Goal: Task Accomplishment & Management: Manage account settings

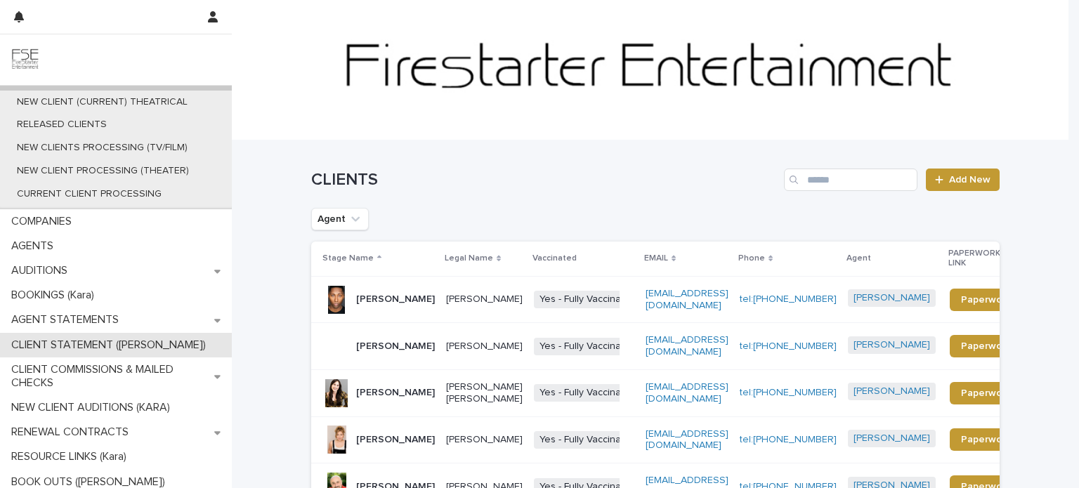
scroll to position [90, 0]
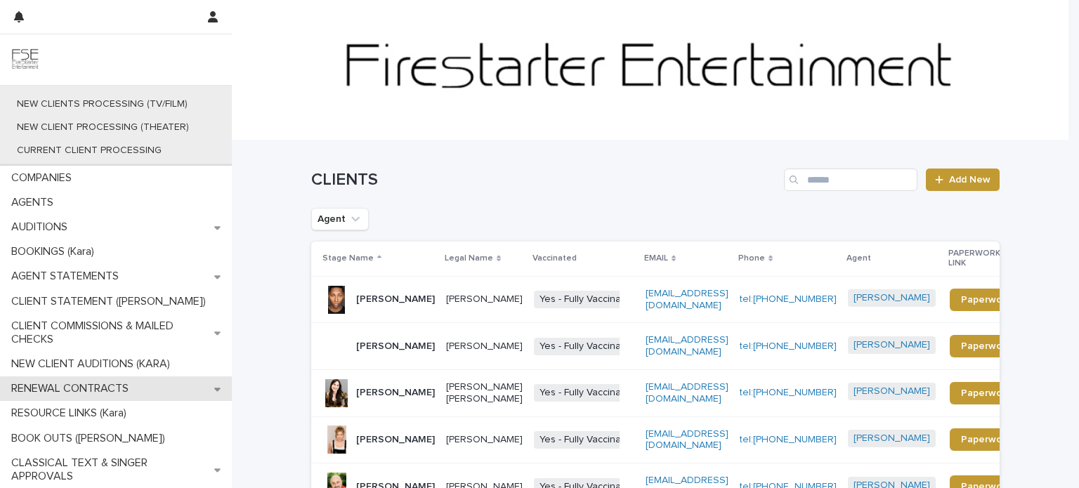
click at [100, 390] on p "RENEWAL CONTRACTS" at bounding box center [73, 388] width 134 height 13
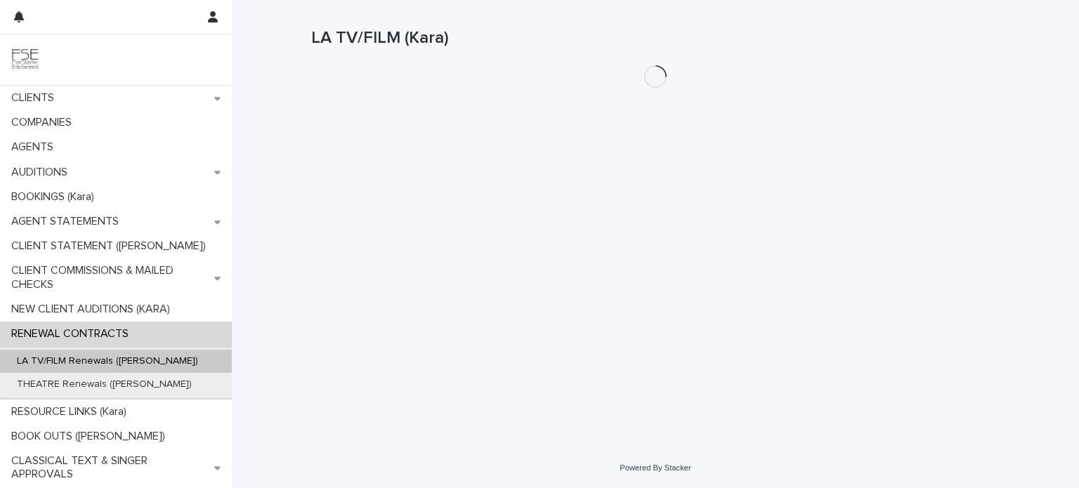
click at [100, 390] on div "THEATRE Renewals ([PERSON_NAME])" at bounding box center [116, 384] width 232 height 23
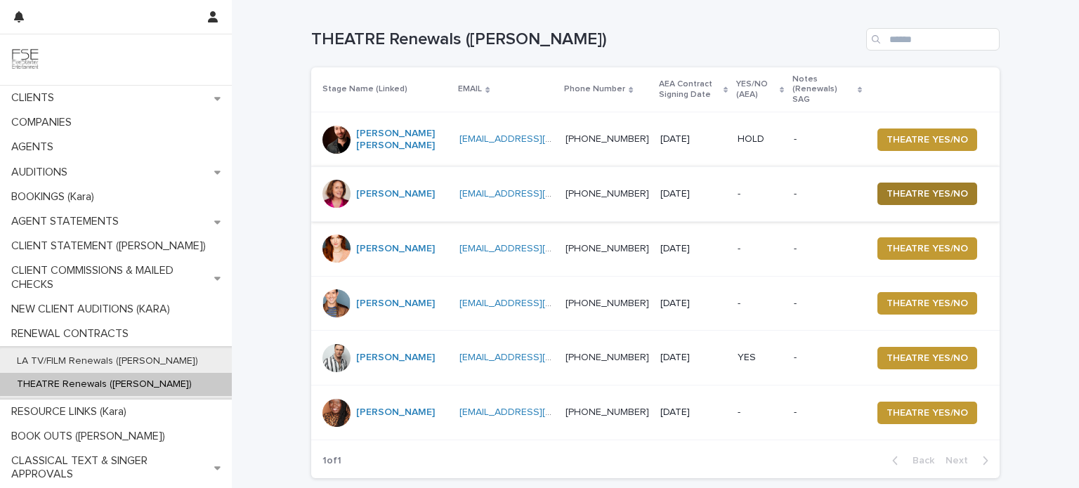
click at [902, 187] on span "THEATRE YES/NO" at bounding box center [928, 194] width 82 height 14
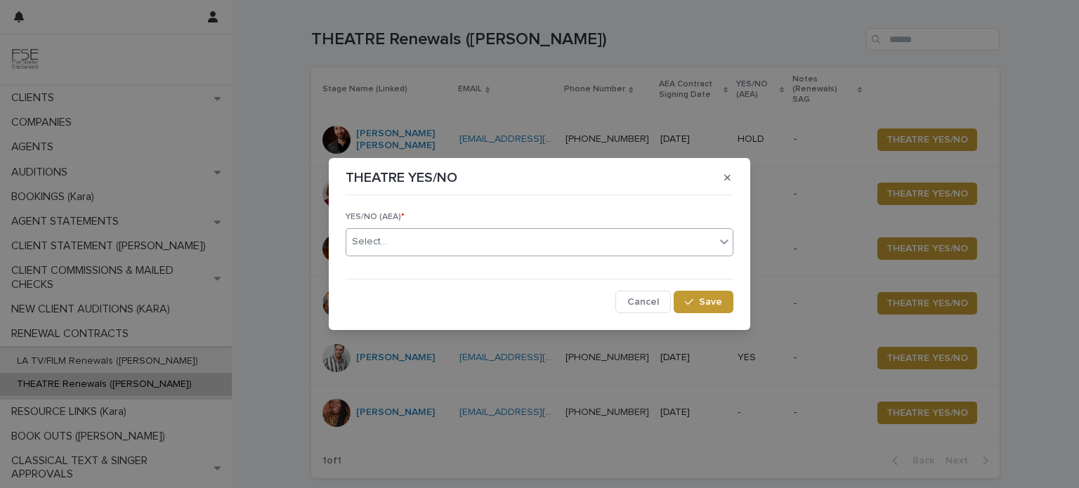
click at [720, 247] on icon at bounding box center [724, 242] width 14 height 14
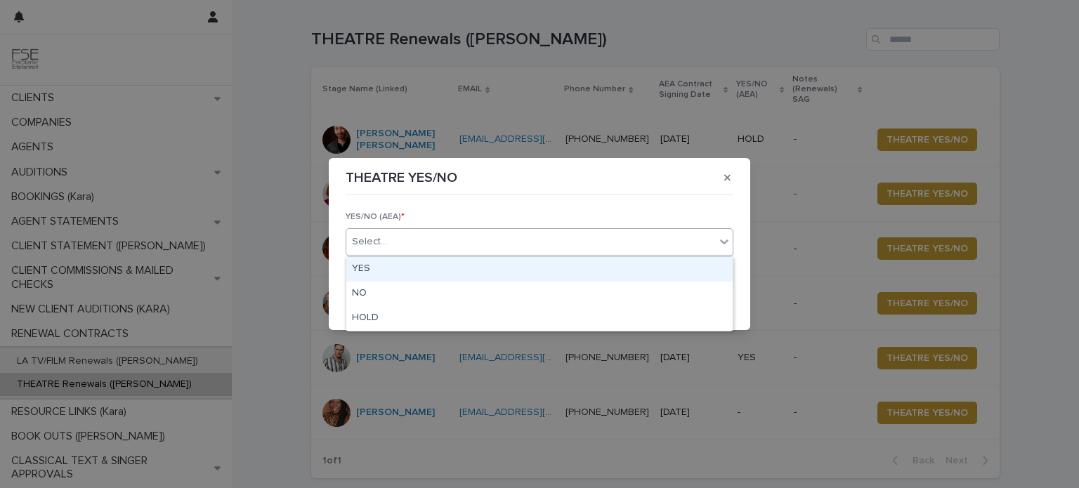
click at [451, 272] on div "YES" at bounding box center [539, 269] width 386 height 25
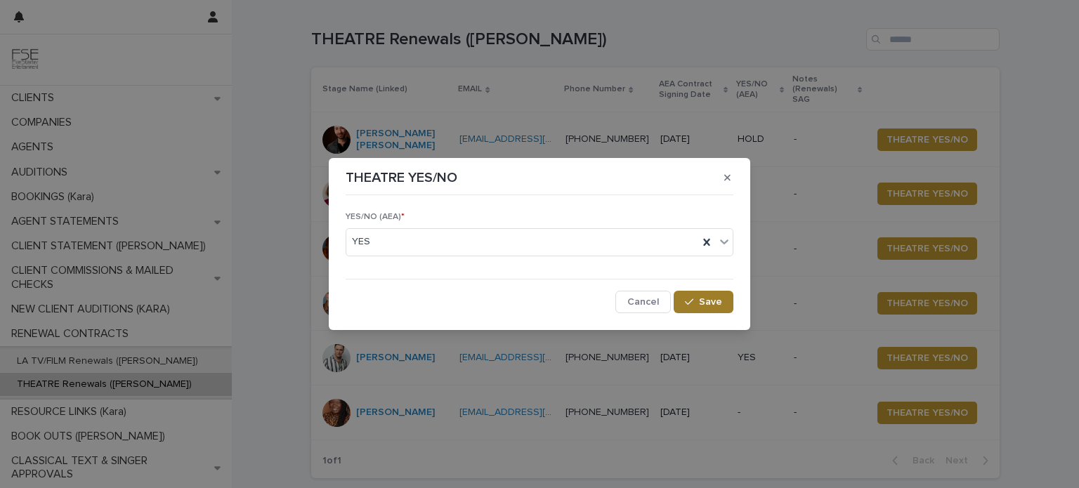
click at [699, 303] on div "button" at bounding box center [692, 302] width 14 height 10
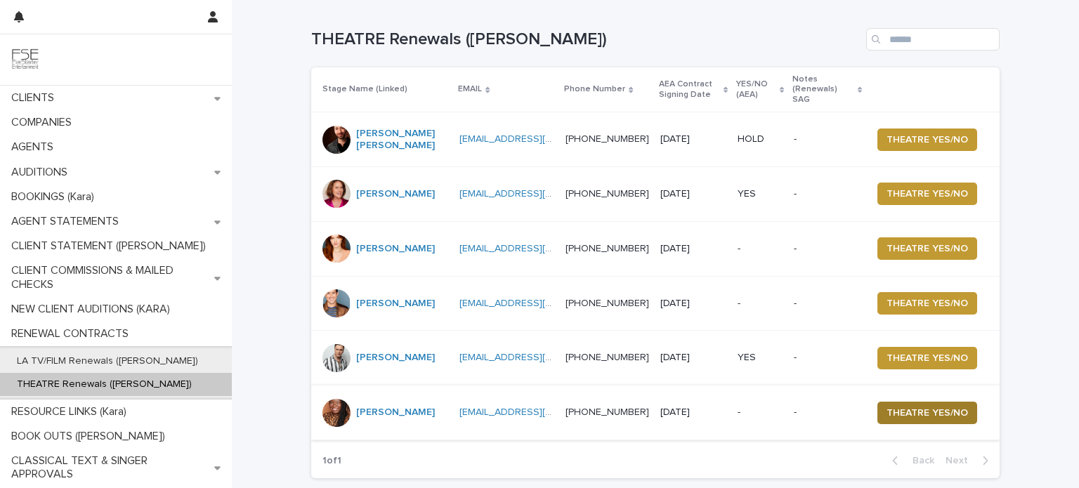
click at [928, 406] on span "THEATRE YES/NO" at bounding box center [928, 413] width 82 height 14
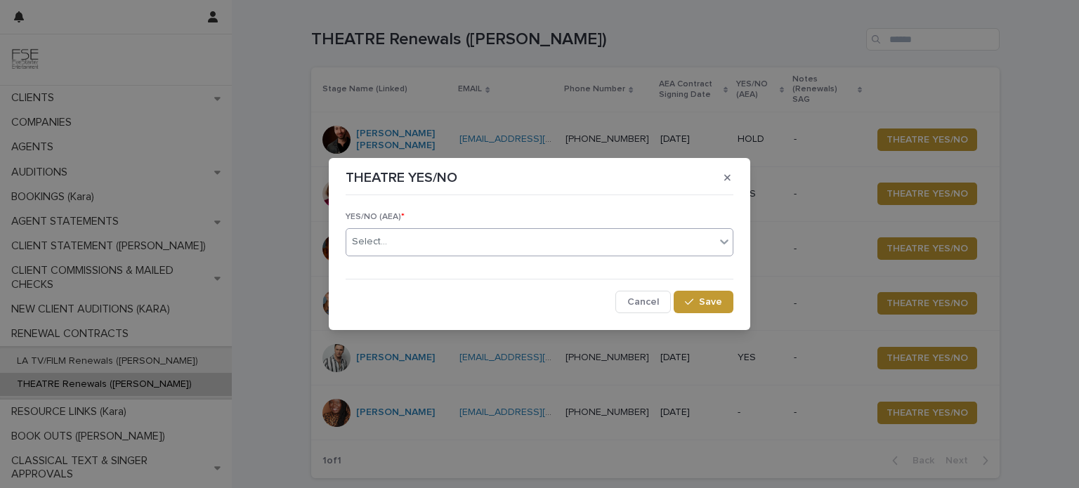
click at [714, 245] on div "Select..." at bounding box center [530, 241] width 369 height 23
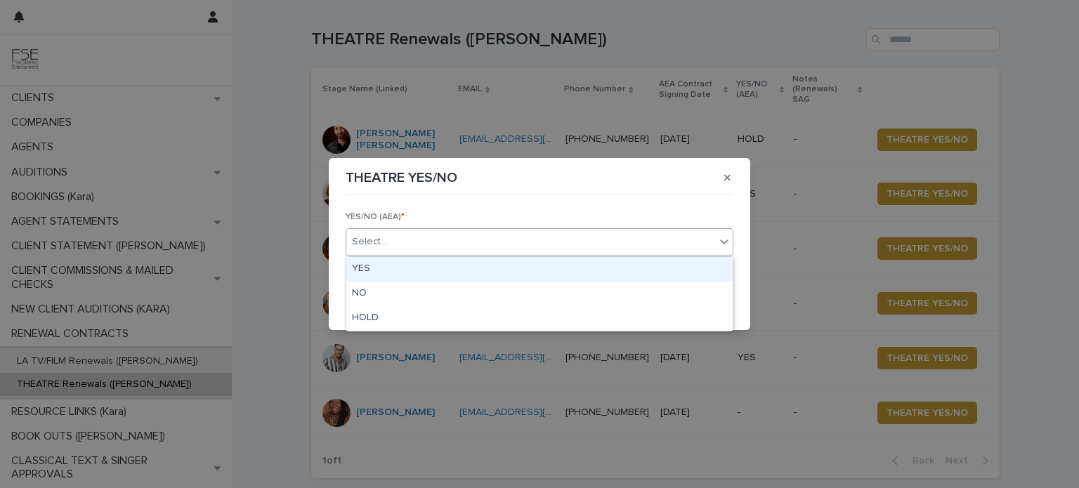
click at [529, 264] on div "YES" at bounding box center [539, 269] width 386 height 25
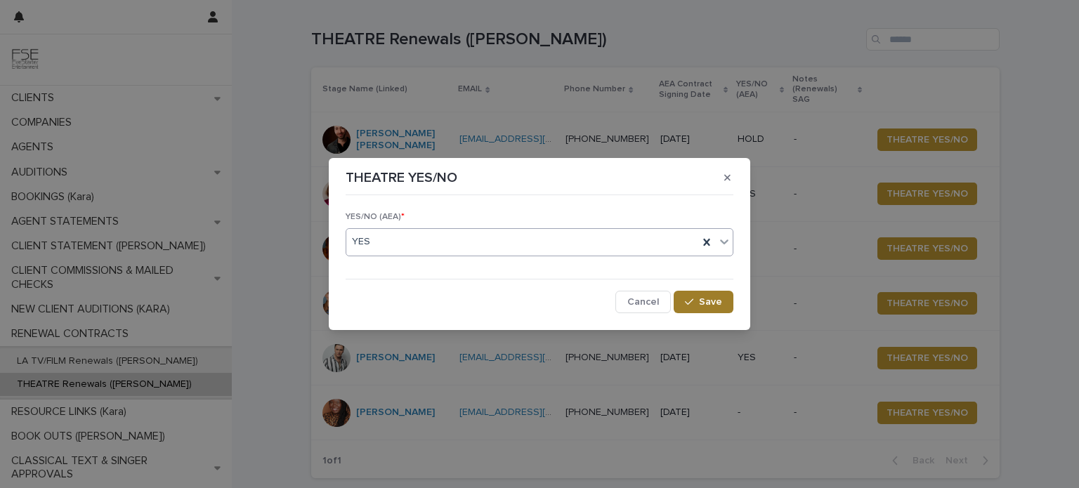
click at [715, 304] on span "Save" at bounding box center [710, 302] width 23 height 10
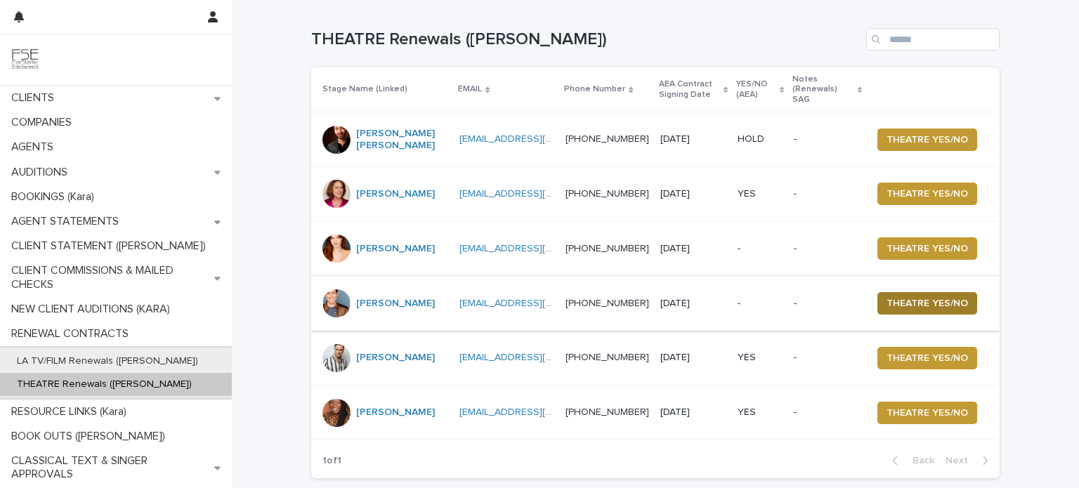
click at [908, 297] on span "THEATRE YES/NO" at bounding box center [928, 304] width 82 height 14
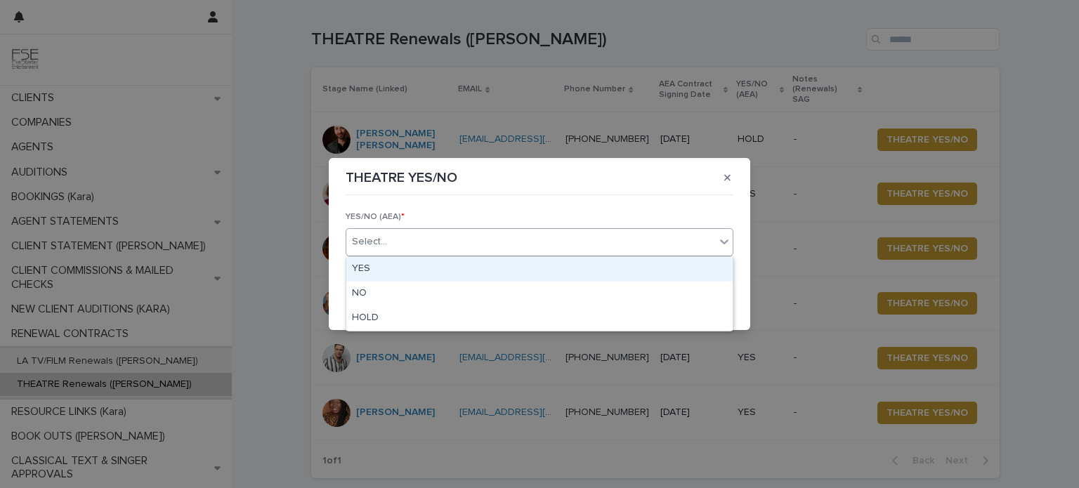
click at [711, 246] on div "Select..." at bounding box center [530, 241] width 369 height 23
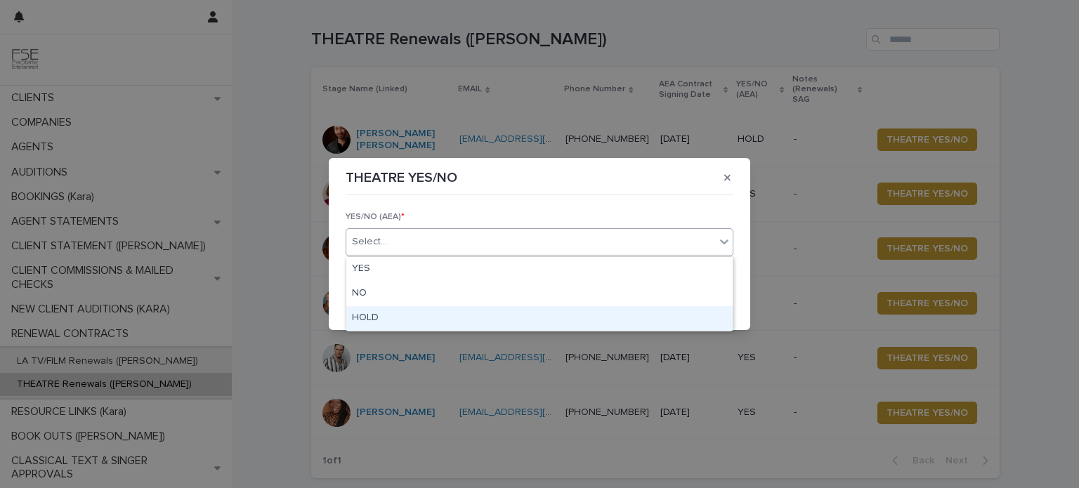
click at [477, 315] on div "HOLD" at bounding box center [539, 318] width 386 height 25
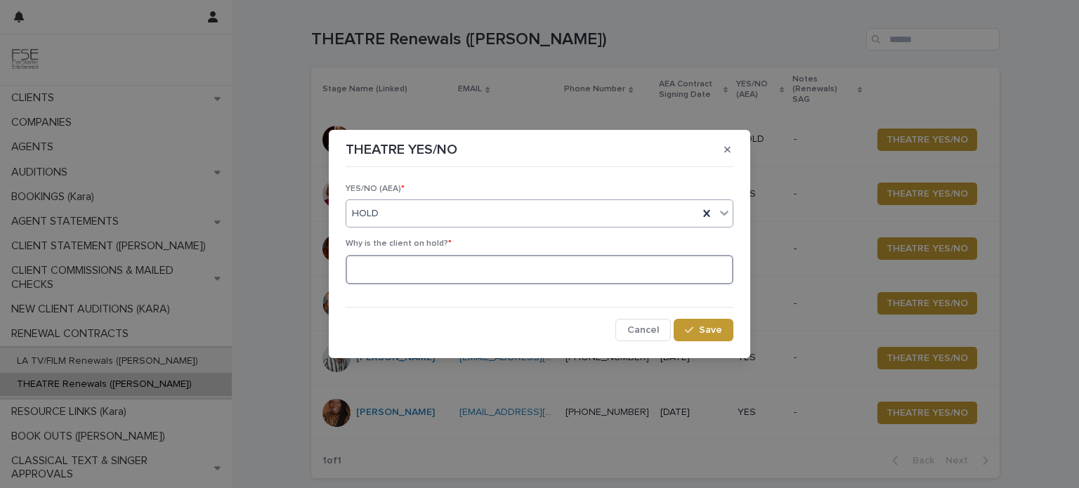
click at [397, 273] on textarea at bounding box center [540, 270] width 388 height 30
type textarea "**********"
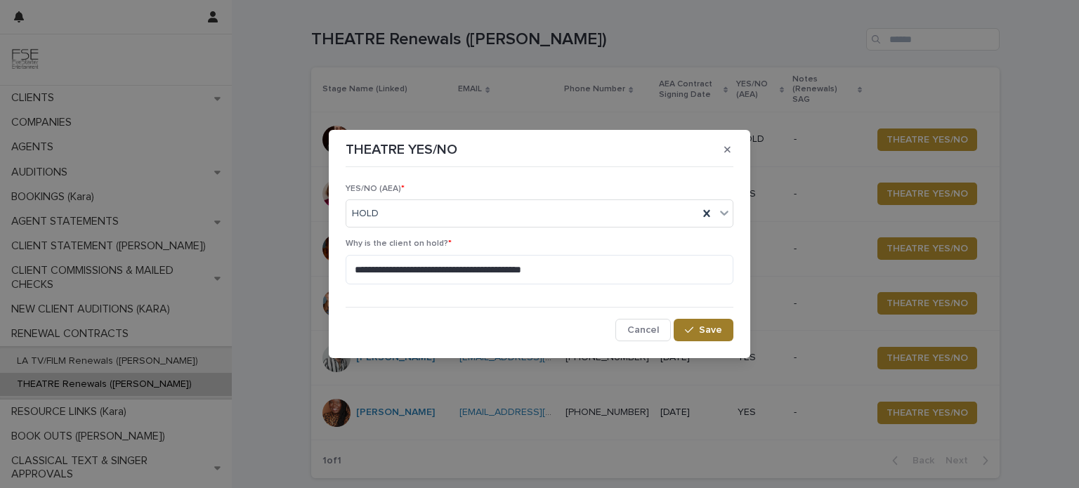
click at [709, 335] on button "Save" at bounding box center [704, 330] width 60 height 22
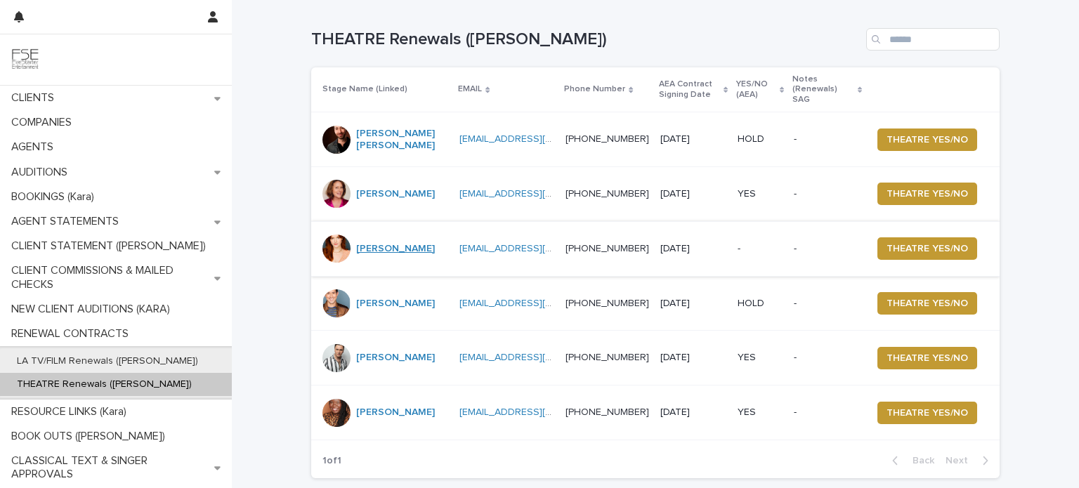
click at [388, 243] on link "[PERSON_NAME]" at bounding box center [395, 249] width 79 height 12
click at [394, 243] on link "[PERSON_NAME]" at bounding box center [395, 249] width 79 height 12
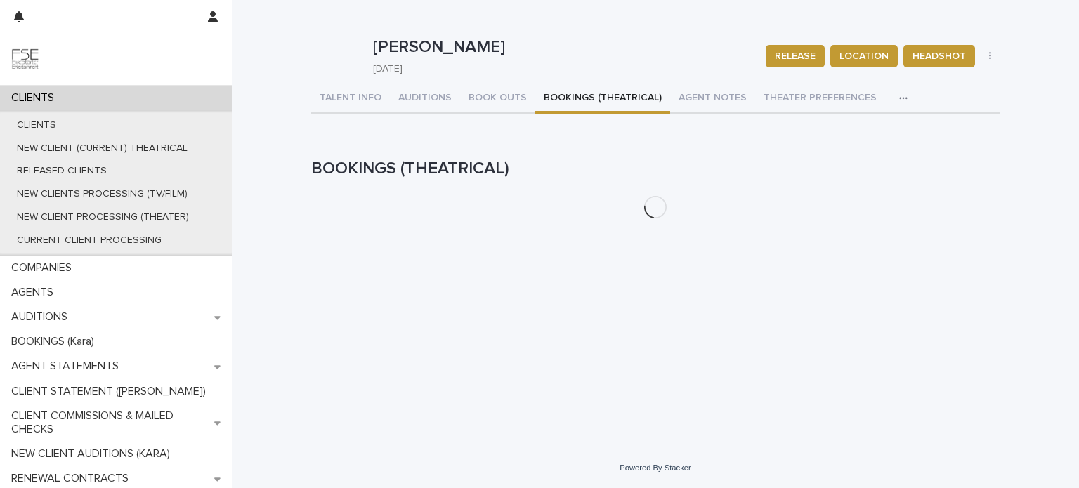
click at [578, 100] on button "BOOKINGS (THEATRICAL)" at bounding box center [602, 99] width 135 height 30
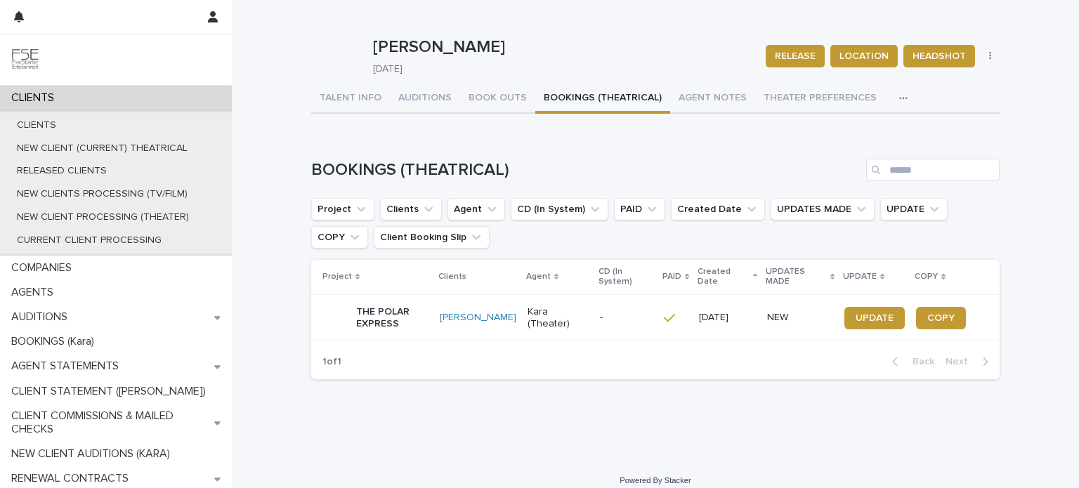
scroll to position [1, 0]
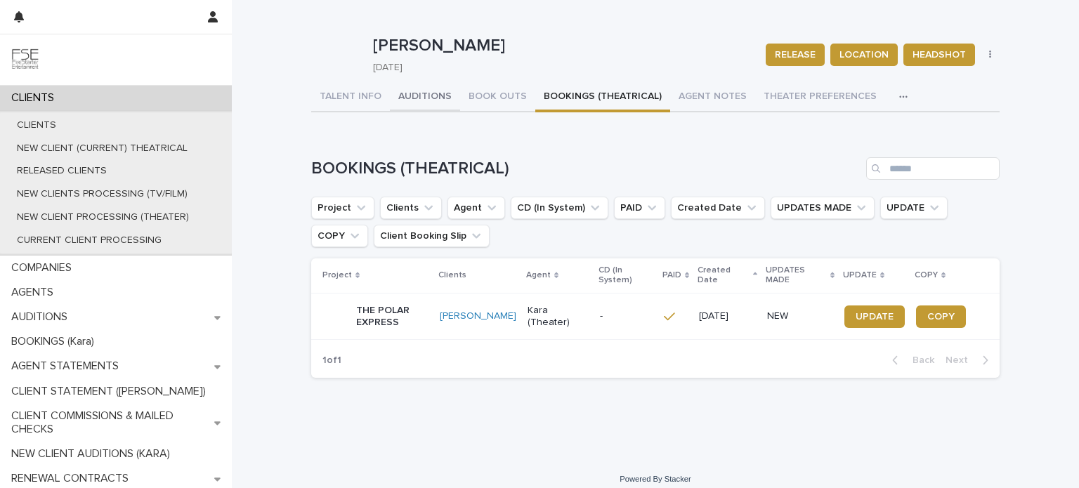
click at [415, 98] on button "AUDITIONS" at bounding box center [425, 98] width 70 height 30
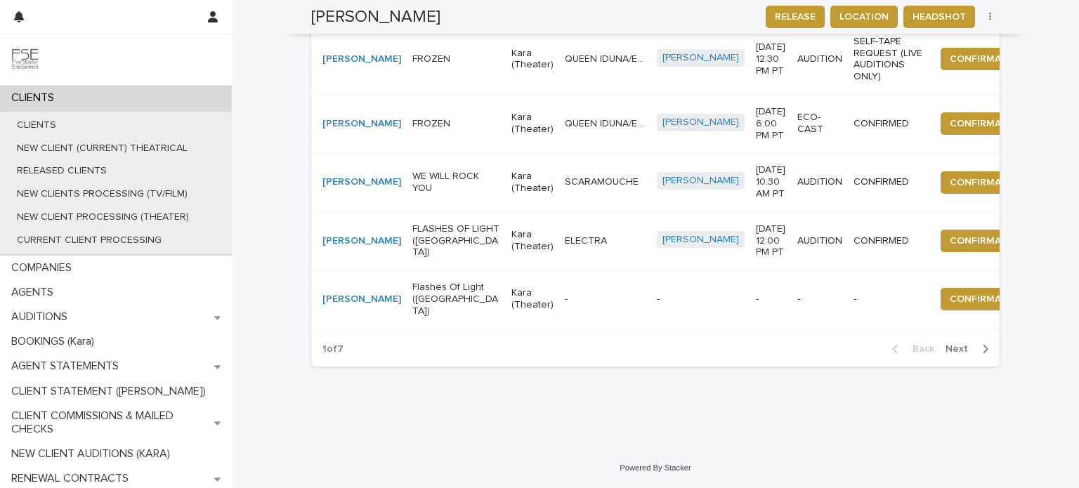
scroll to position [811, 0]
click at [954, 350] on span "Next" at bounding box center [961, 349] width 31 height 10
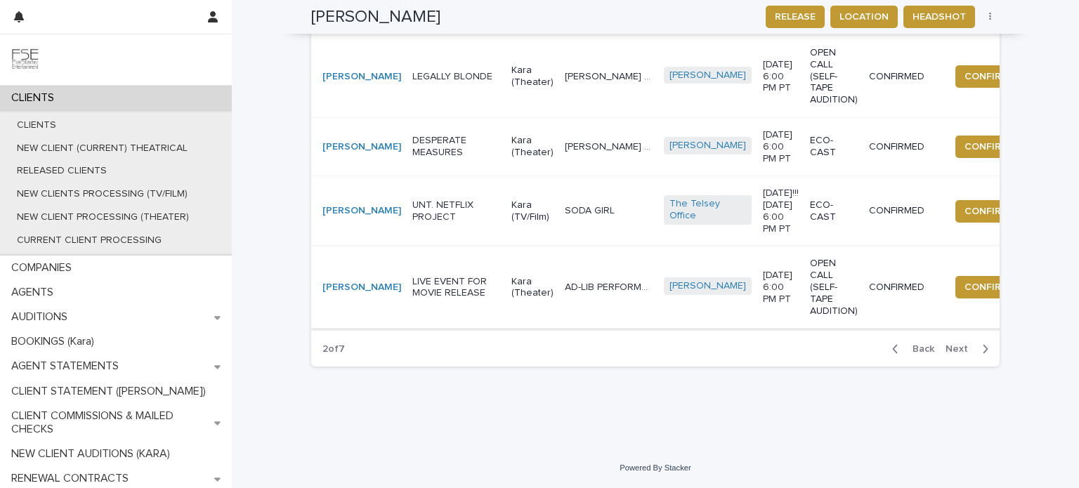
scroll to position [799, 0]
click at [951, 350] on span "Next" at bounding box center [961, 349] width 31 height 10
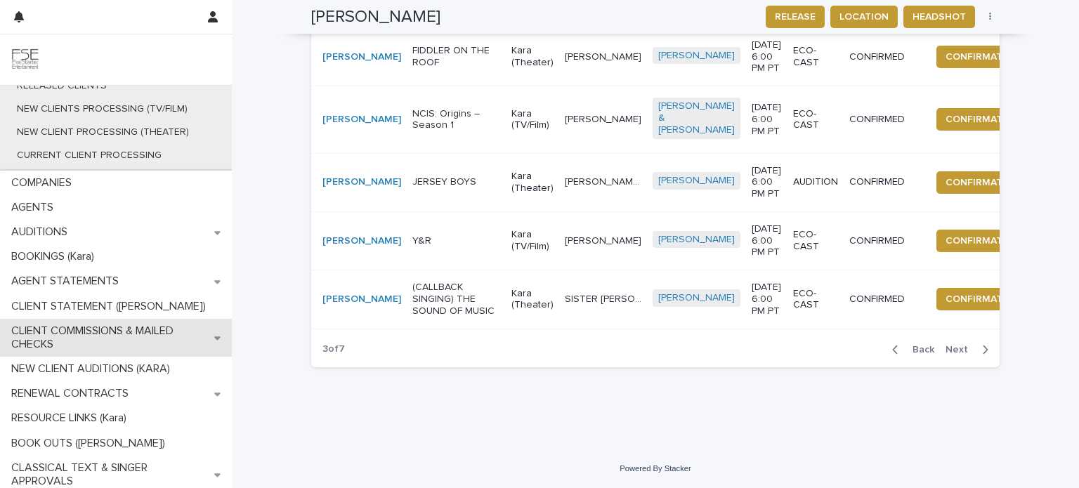
scroll to position [90, 0]
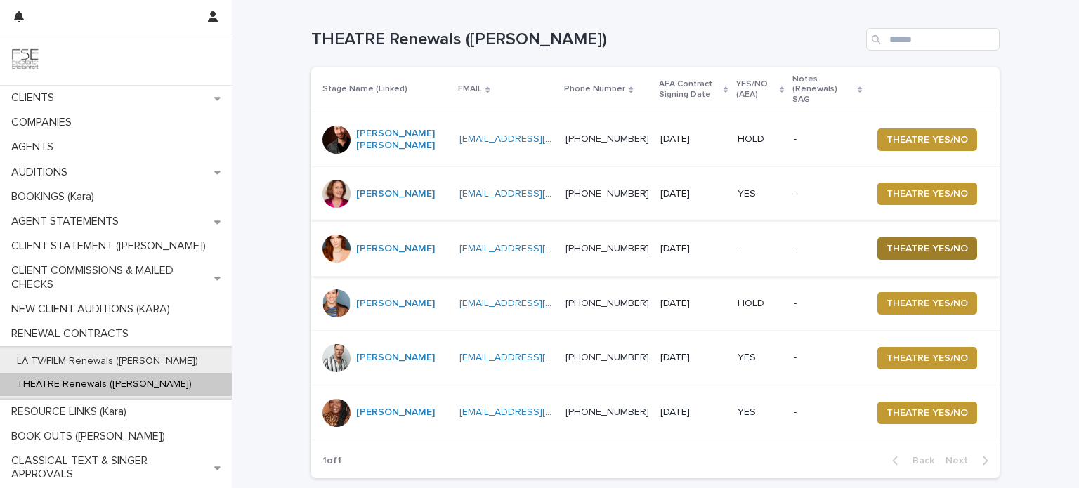
click at [896, 242] on span "THEATRE YES/NO" at bounding box center [928, 249] width 82 height 14
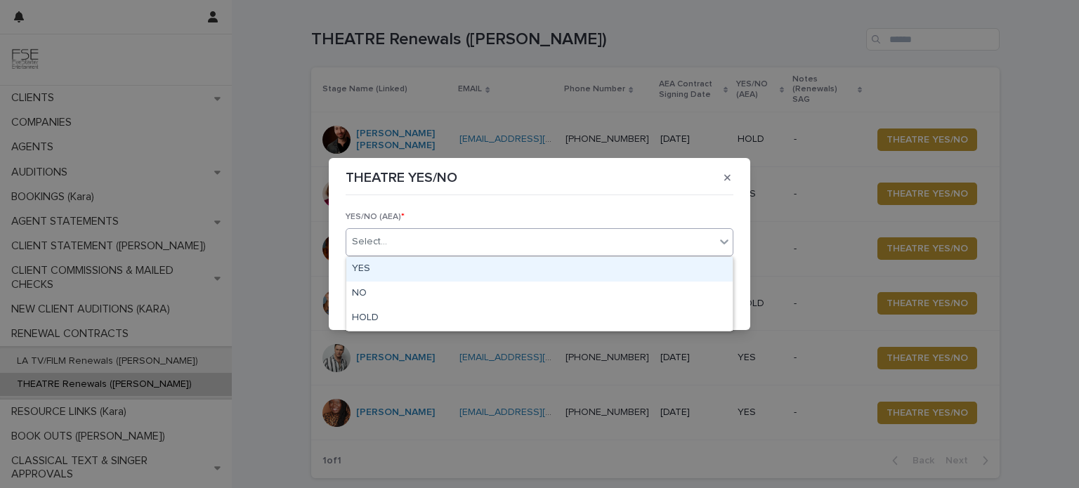
click at [722, 246] on icon at bounding box center [724, 242] width 14 height 14
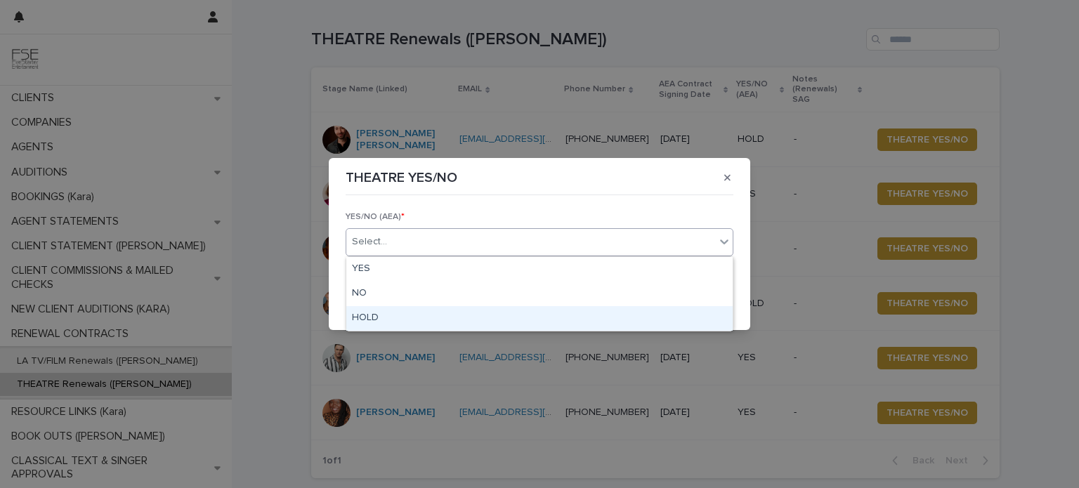
click at [403, 314] on div "HOLD" at bounding box center [539, 318] width 386 height 25
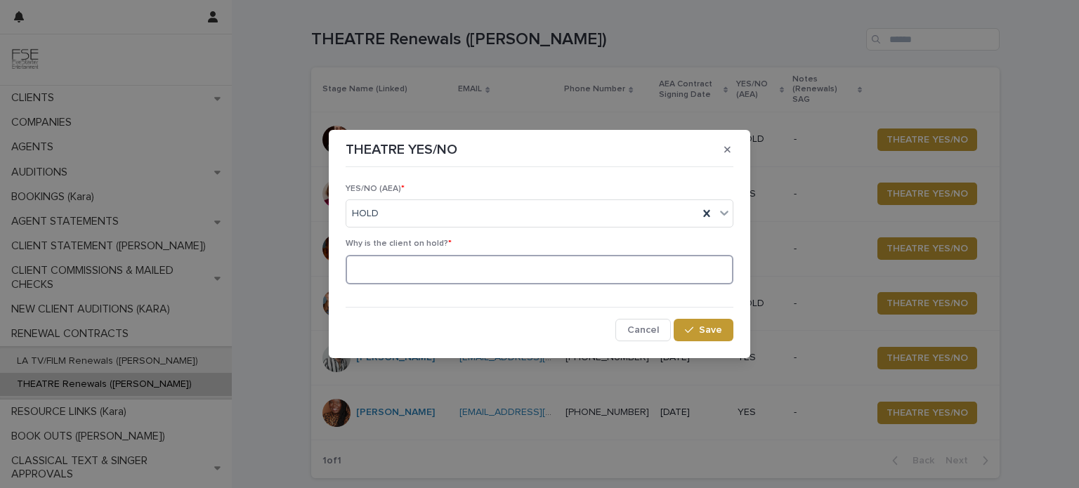
click at [424, 266] on textarea at bounding box center [540, 270] width 388 height 30
type textarea "**********"
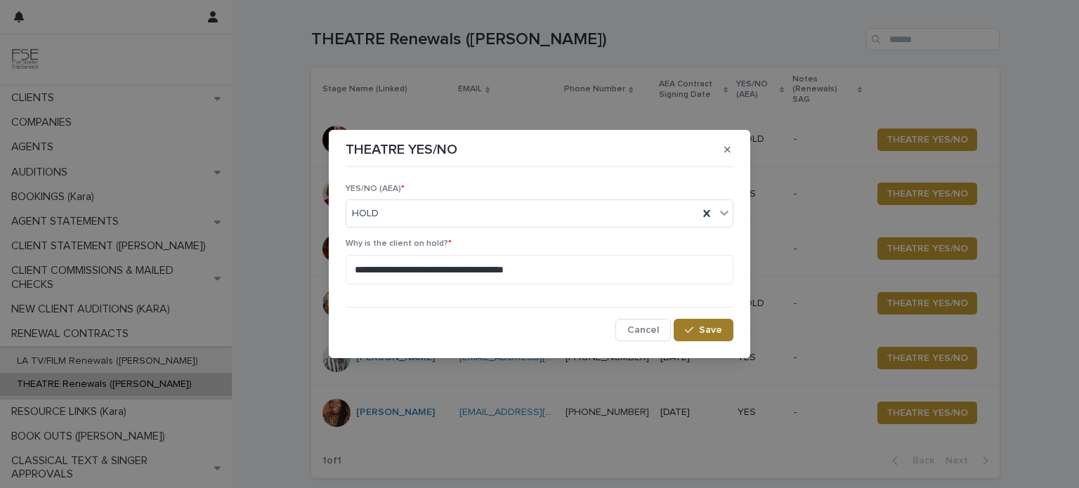
click at [712, 319] on button "Save" at bounding box center [704, 330] width 60 height 22
